Goal: Find specific page/section: Find specific page/section

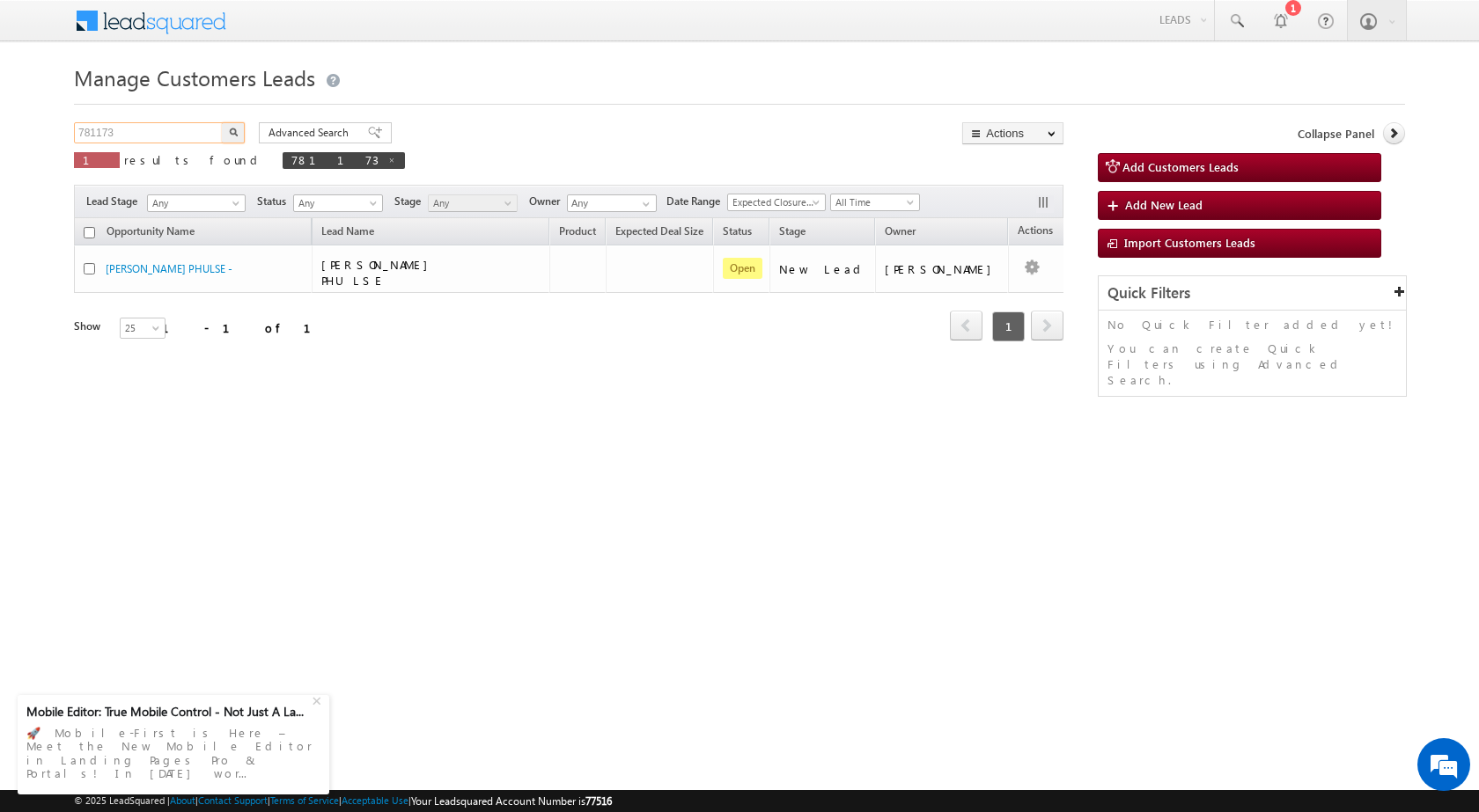
click at [115, 134] on input "781173" at bounding box center [148, 132] width 150 height 21
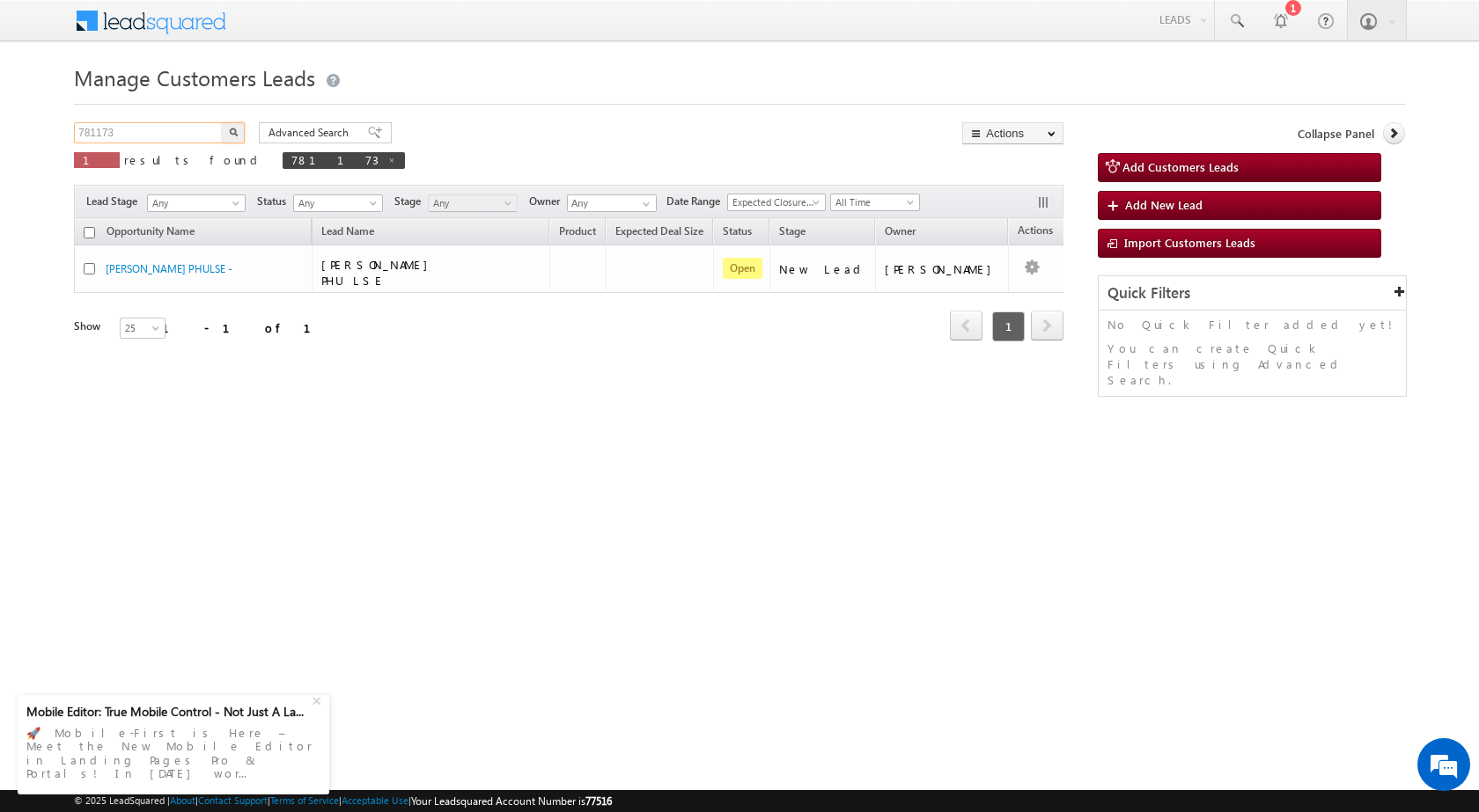
paste input "82"
click at [115, 134] on input "781182" at bounding box center [148, 132] width 150 height 21
type input "781182"
click at [240, 133] on button "button" at bounding box center [233, 132] width 23 height 21
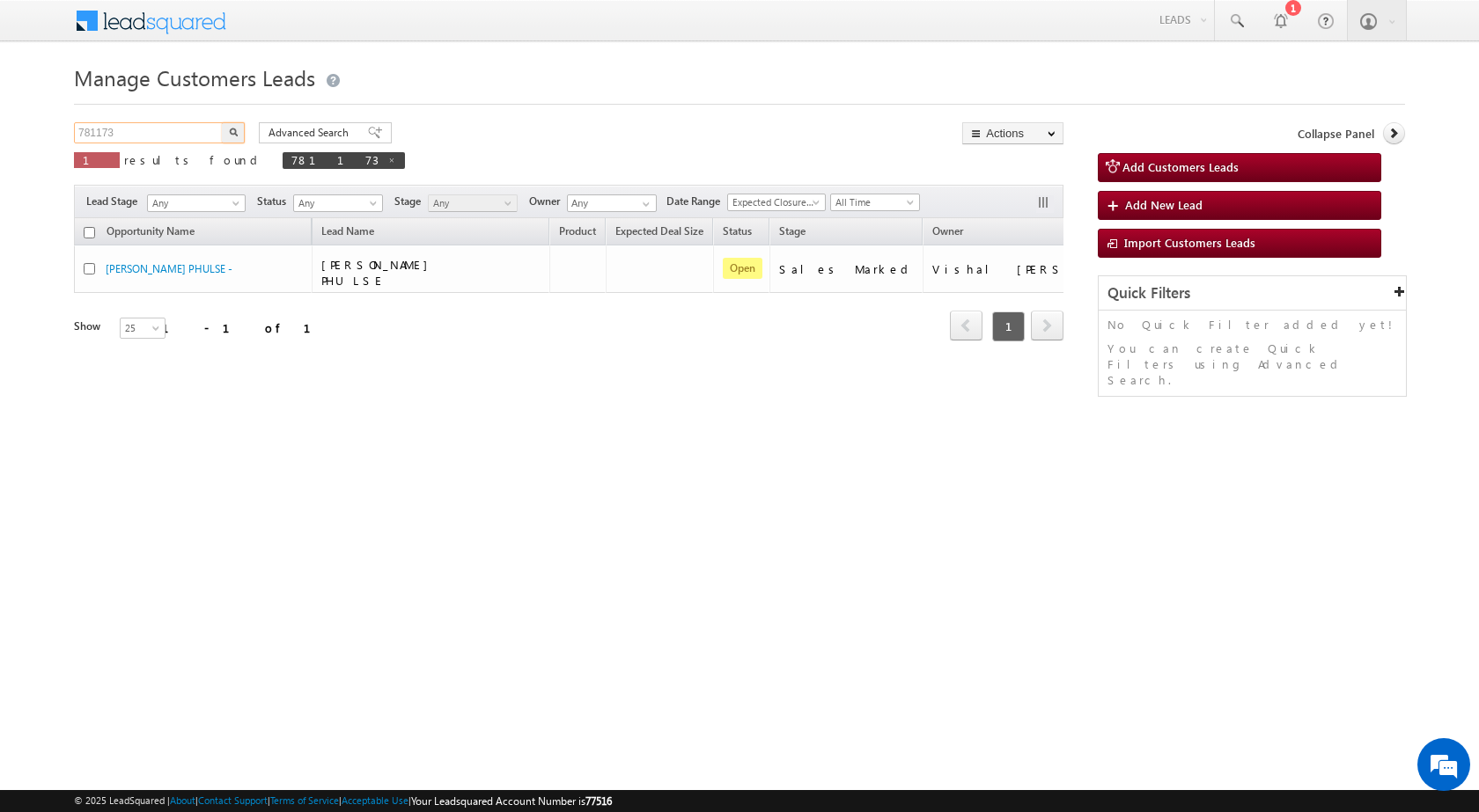
click at [103, 123] on input "781173" at bounding box center [148, 132] width 150 height 21
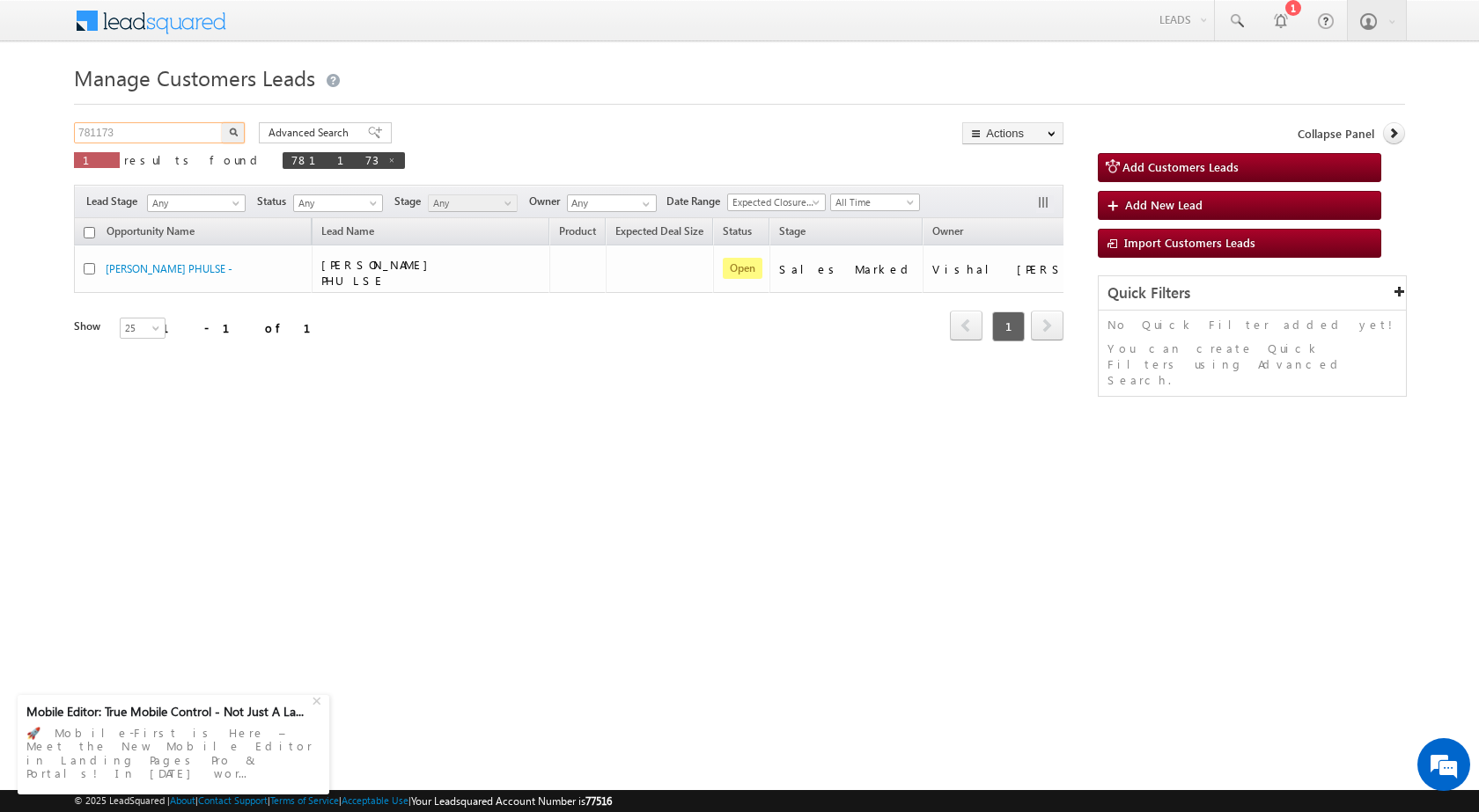
paste input "82"
type input "781182"
click at [242, 131] on button "button" at bounding box center [233, 132] width 23 height 21
